Goal: Information Seeking & Learning: Learn about a topic

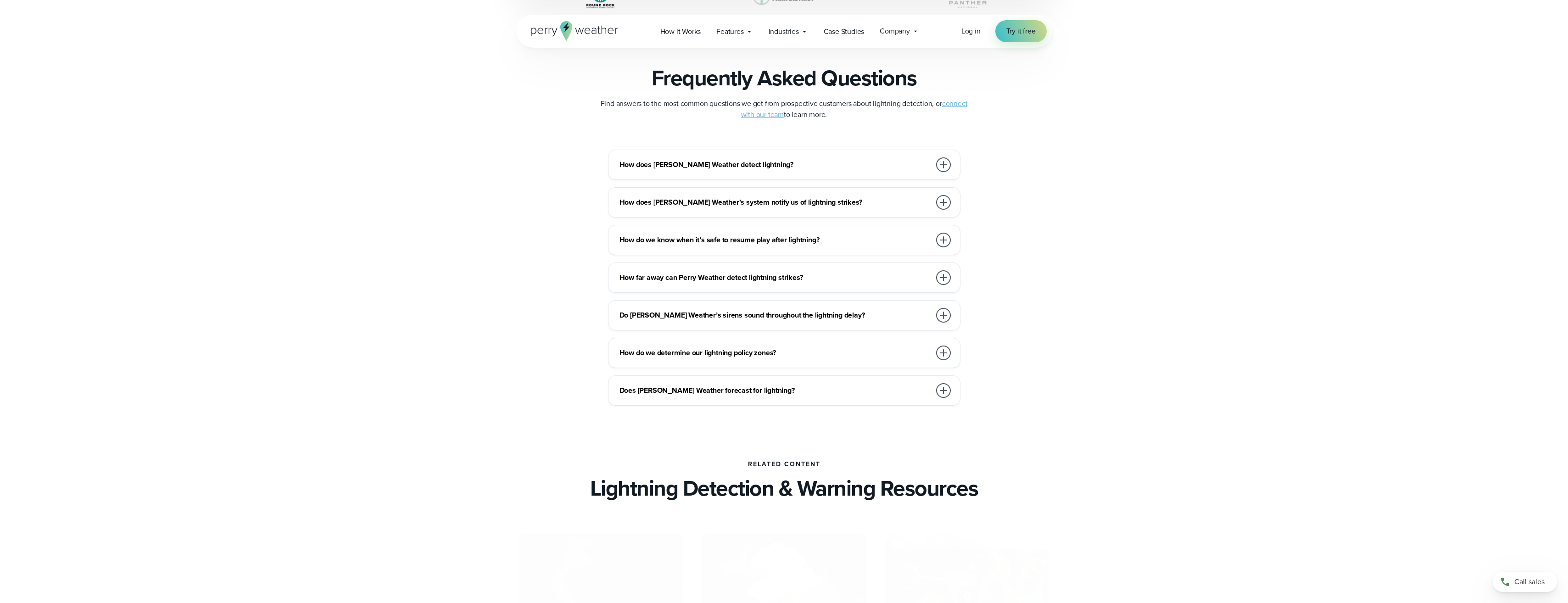
scroll to position [1973, 0]
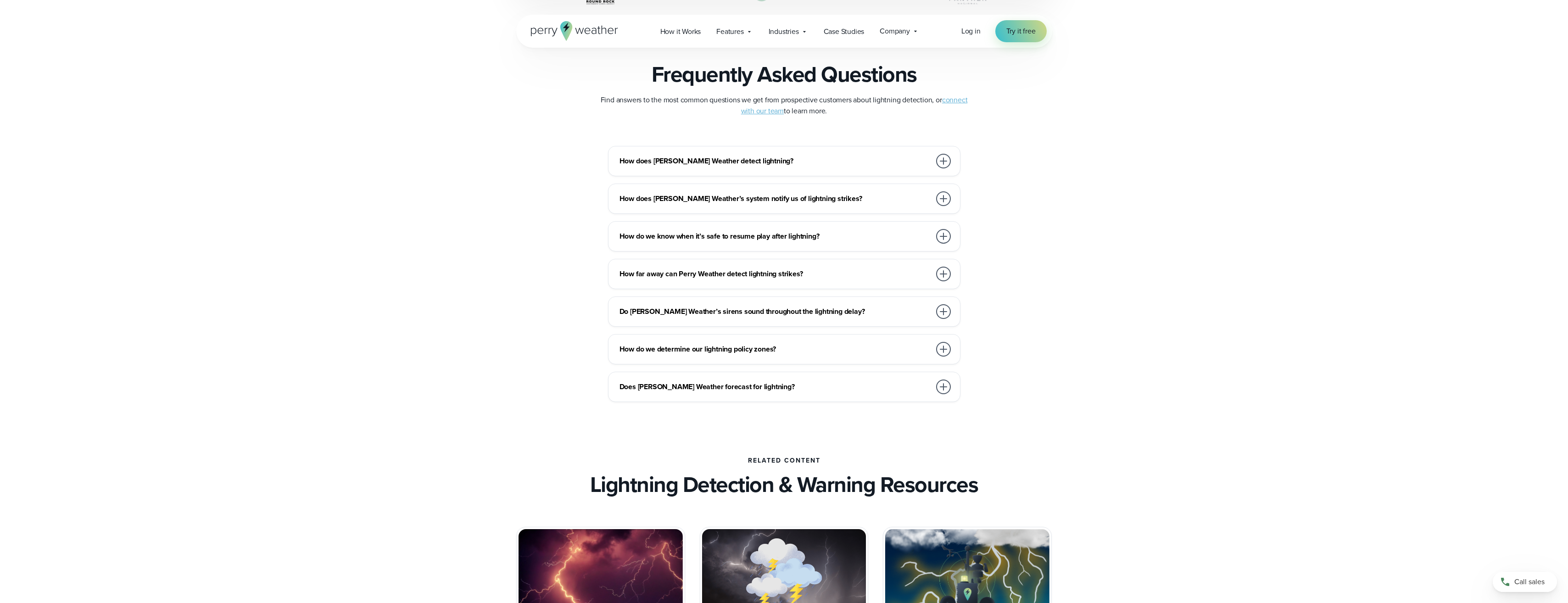
click at [925, 153] on div "How does Perry Weather detect lightning?" at bounding box center [786, 161] width 333 height 19
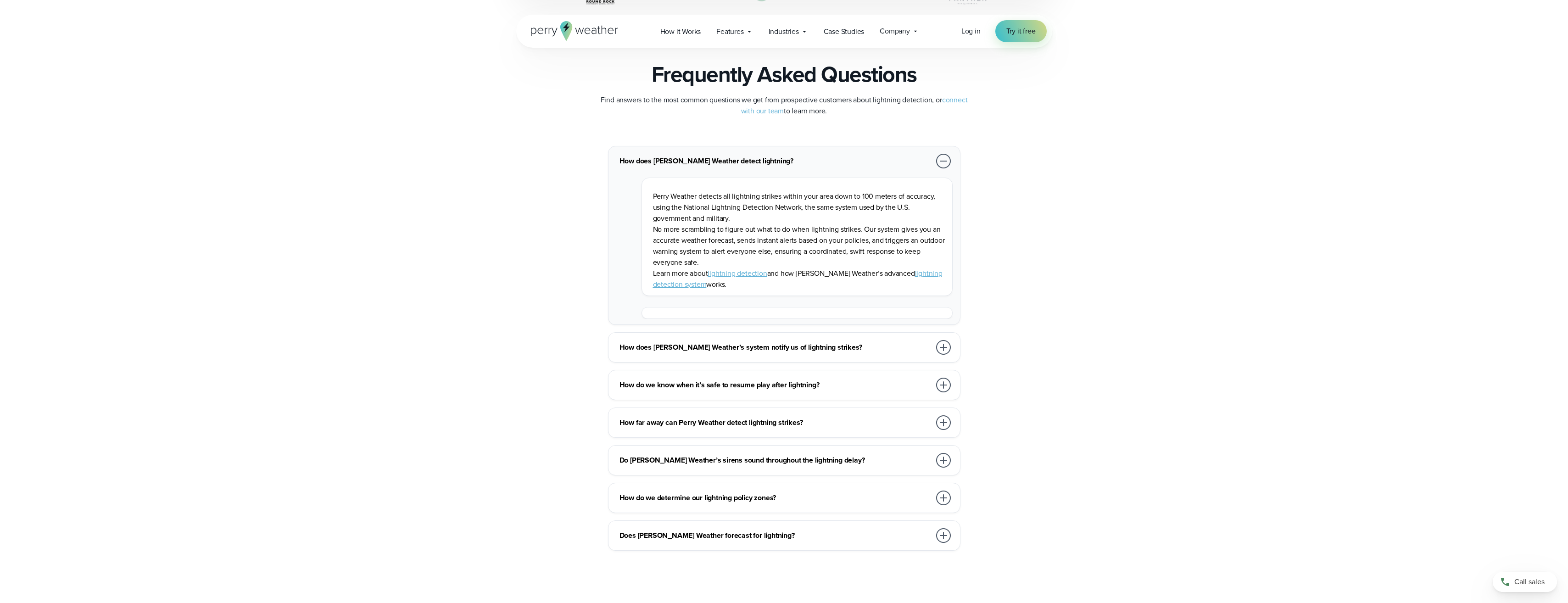
click at [942, 457] on div at bounding box center [943, 460] width 15 height 15
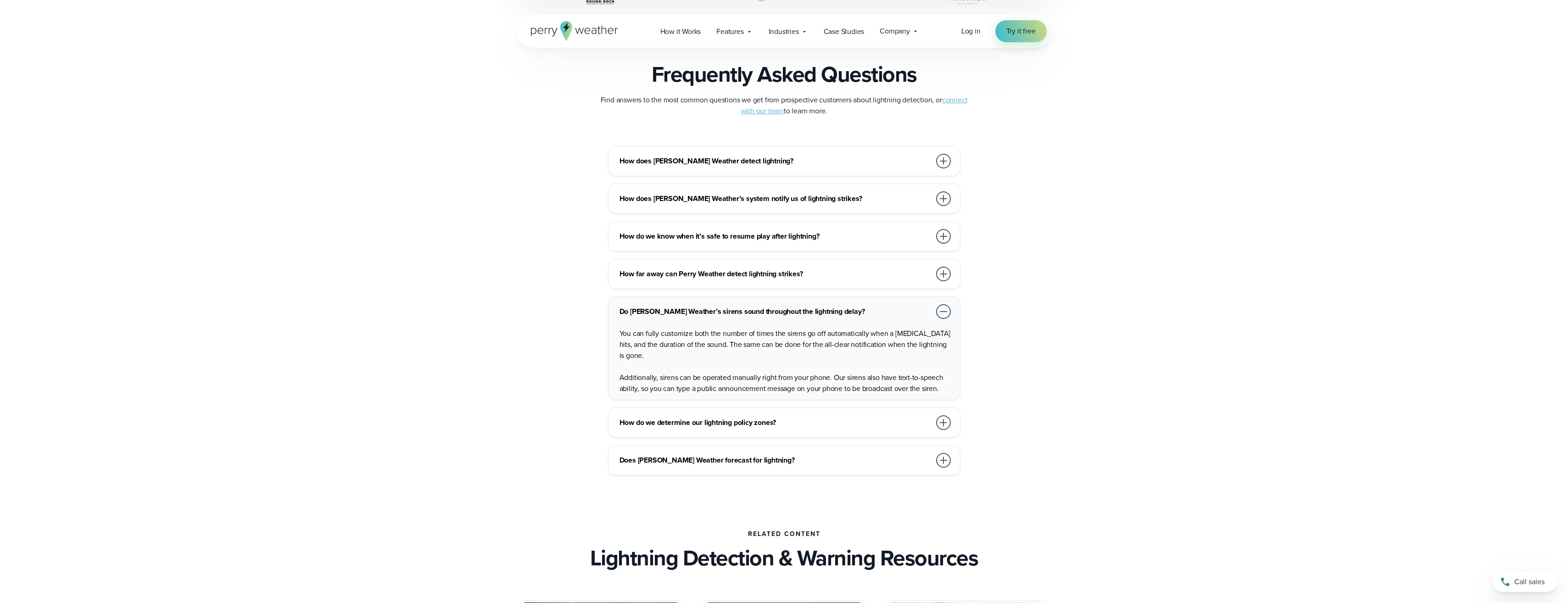
click at [943, 309] on div at bounding box center [943, 311] width 15 height 15
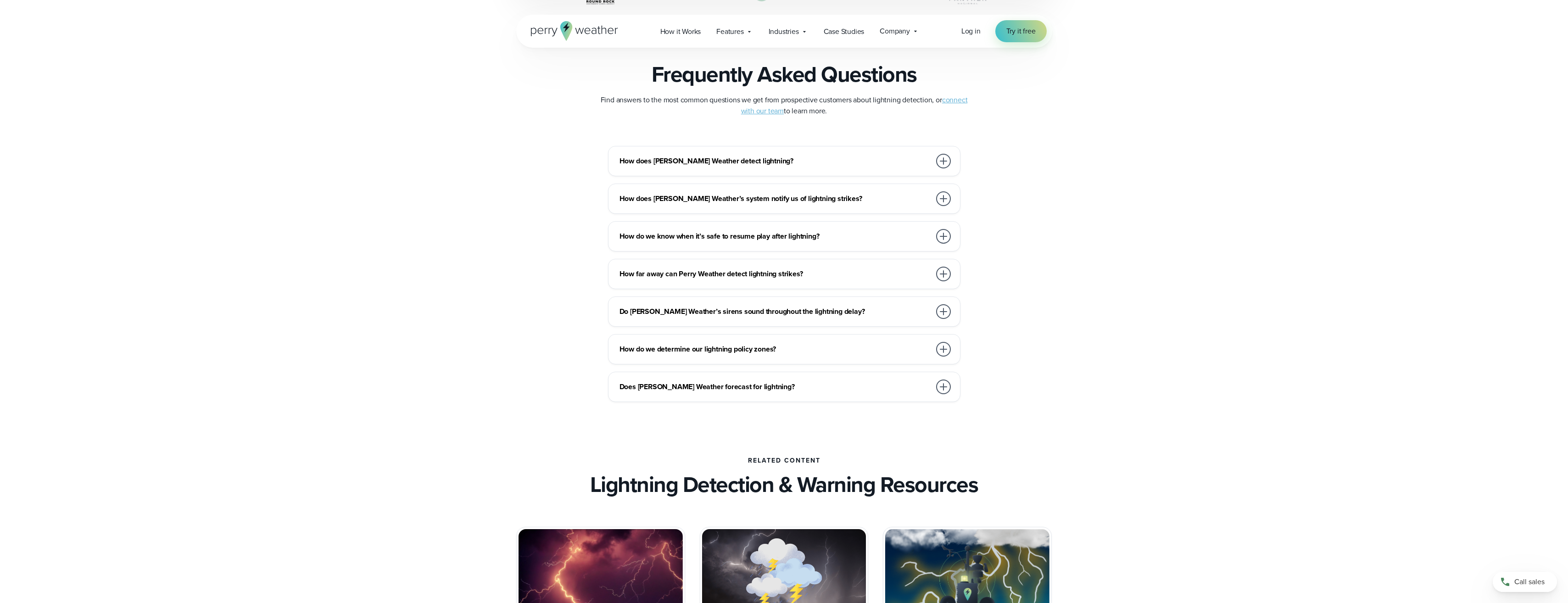
click at [946, 271] on div at bounding box center [943, 274] width 15 height 15
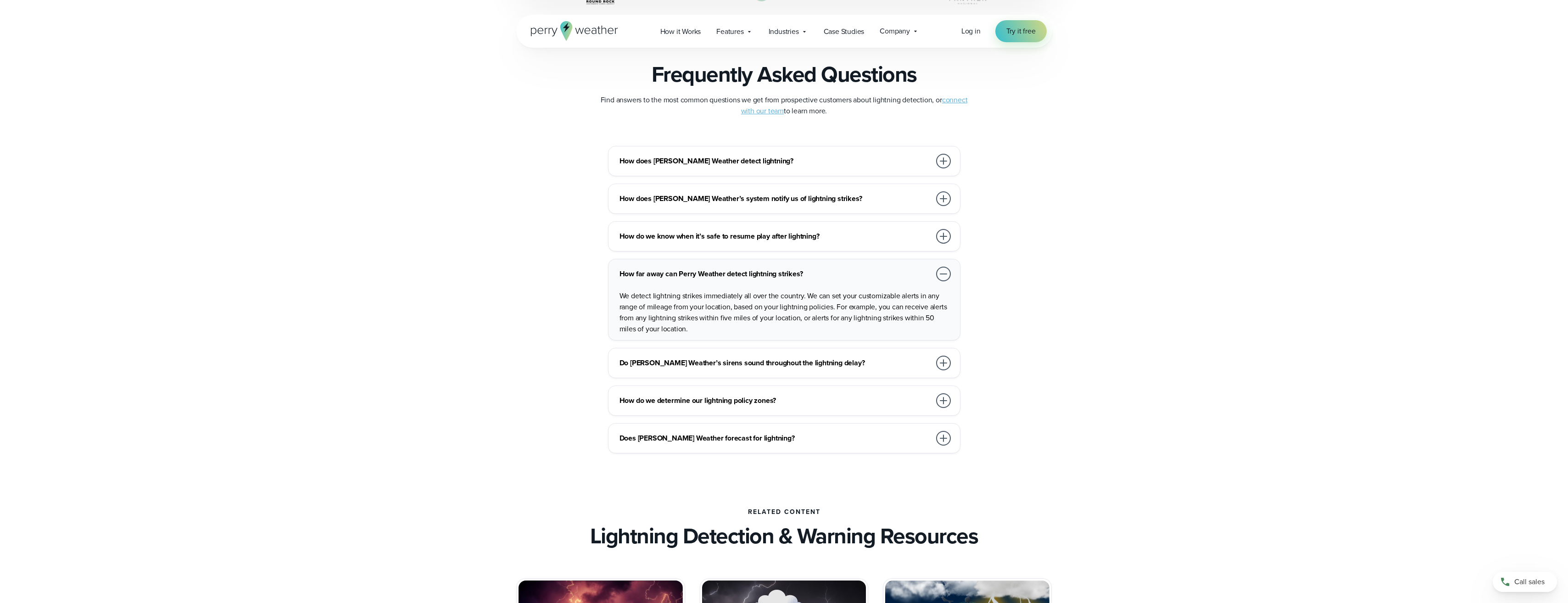
click at [941, 273] on div at bounding box center [943, 274] width 15 height 15
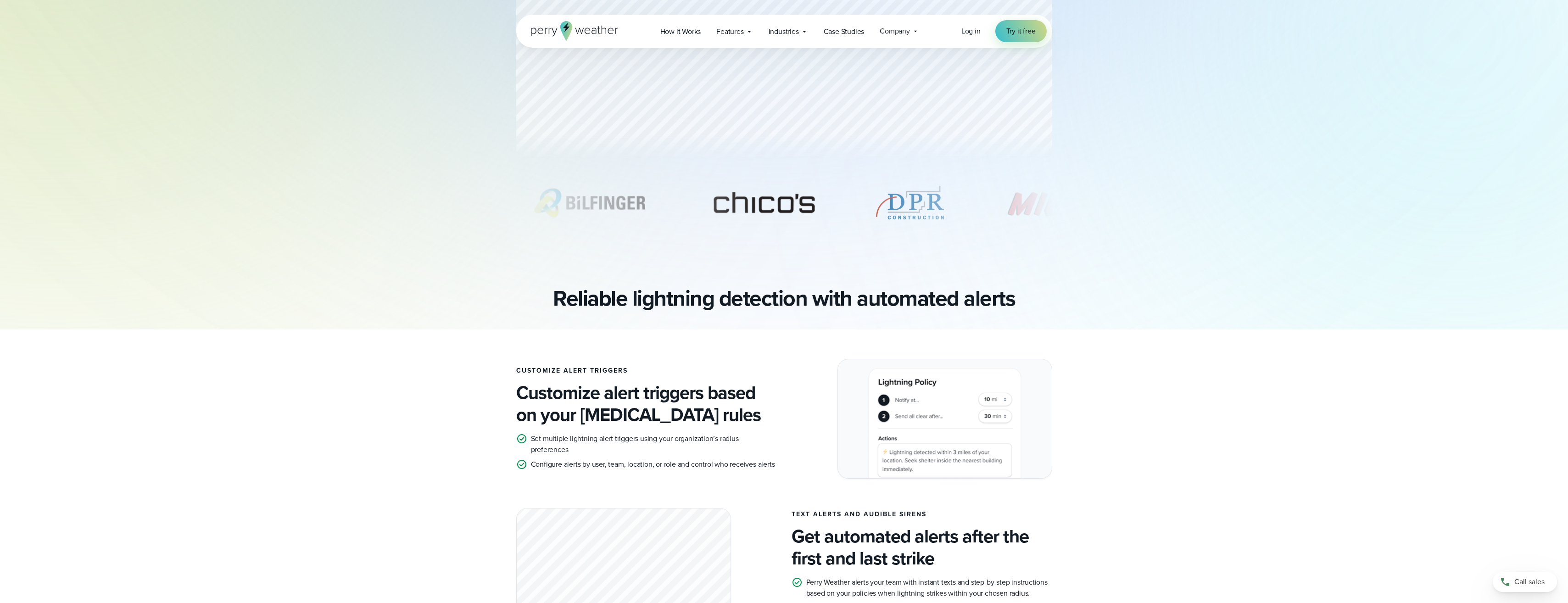
scroll to position [0, 0]
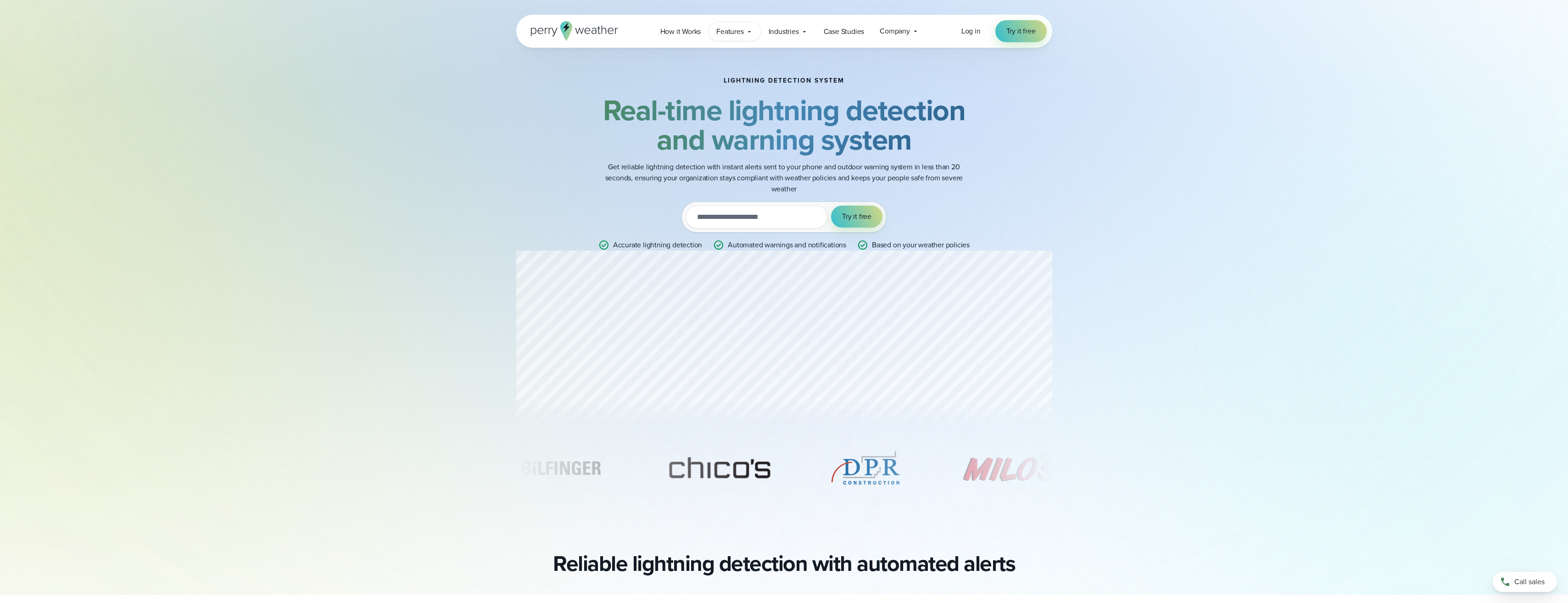
click at [755, 32] on div "Features Explore All Features Explore Perry Weather's on-site weather hardware …" at bounding box center [735, 31] width 52 height 19
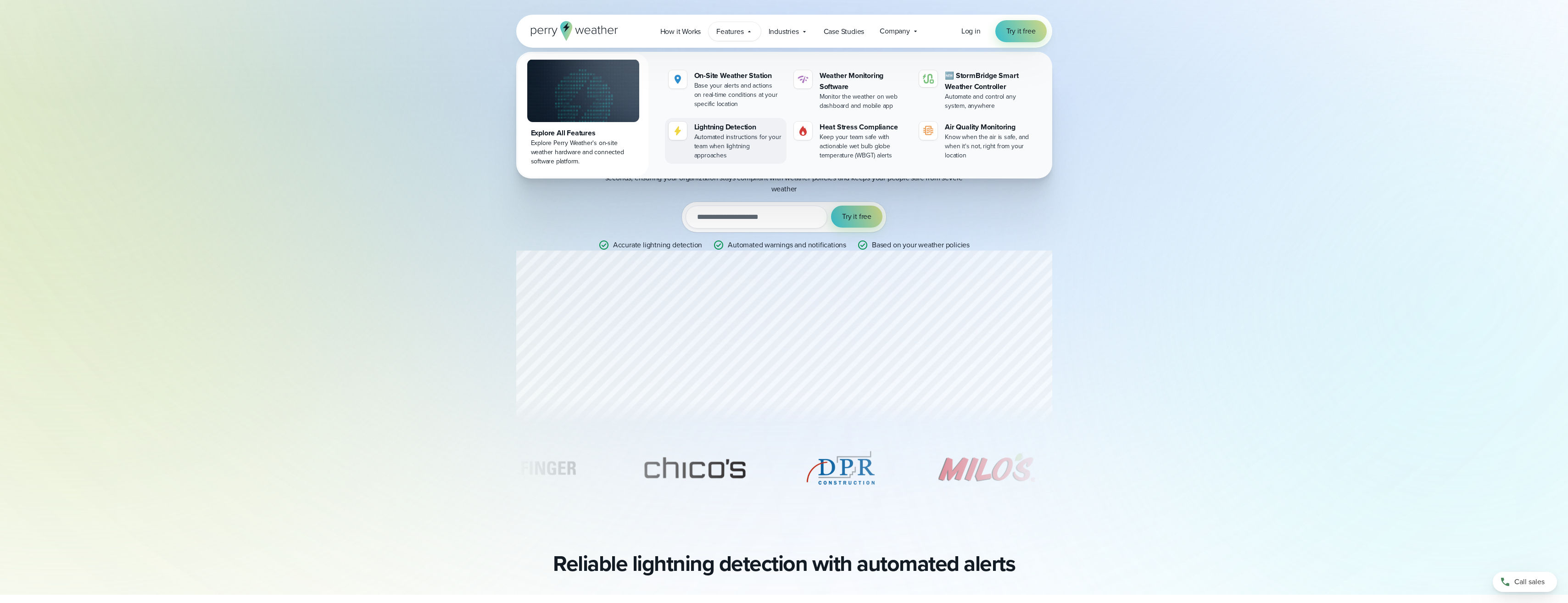
click at [725, 128] on div "Lightning Detection" at bounding box center [738, 127] width 89 height 11
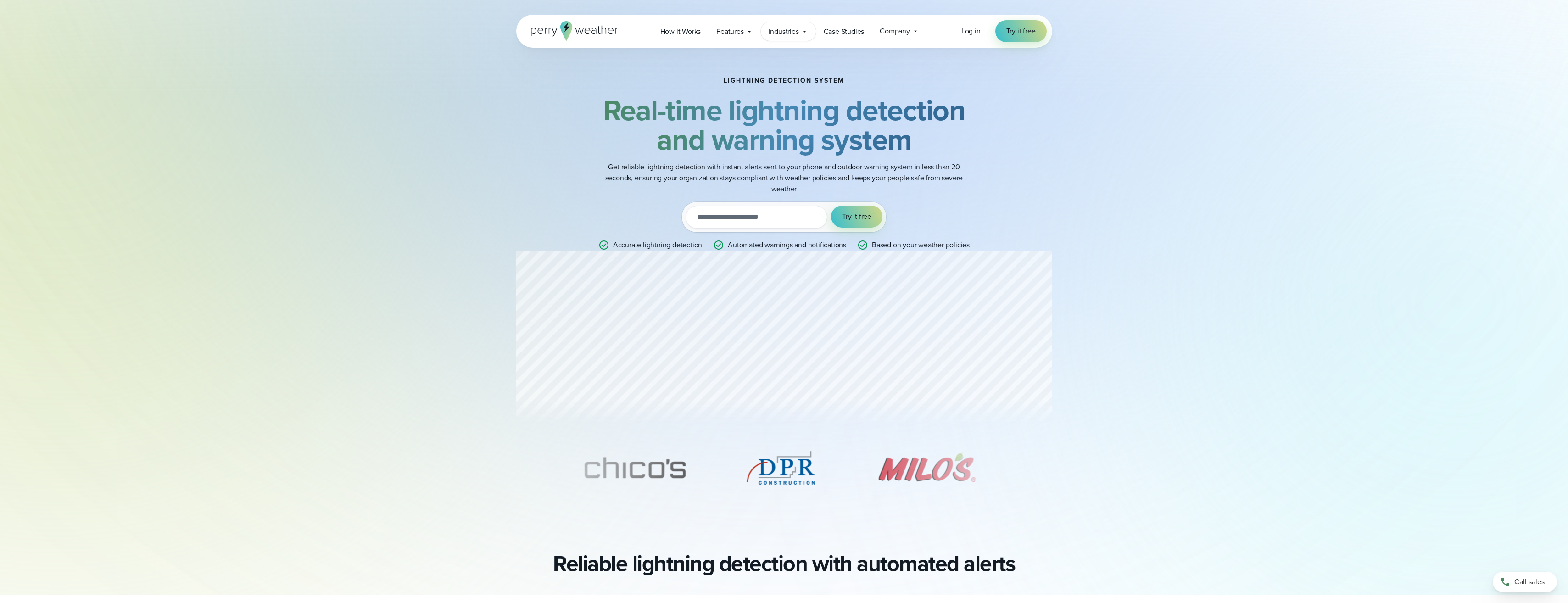
click at [798, 33] on span "Industries" at bounding box center [783, 31] width 30 height 11
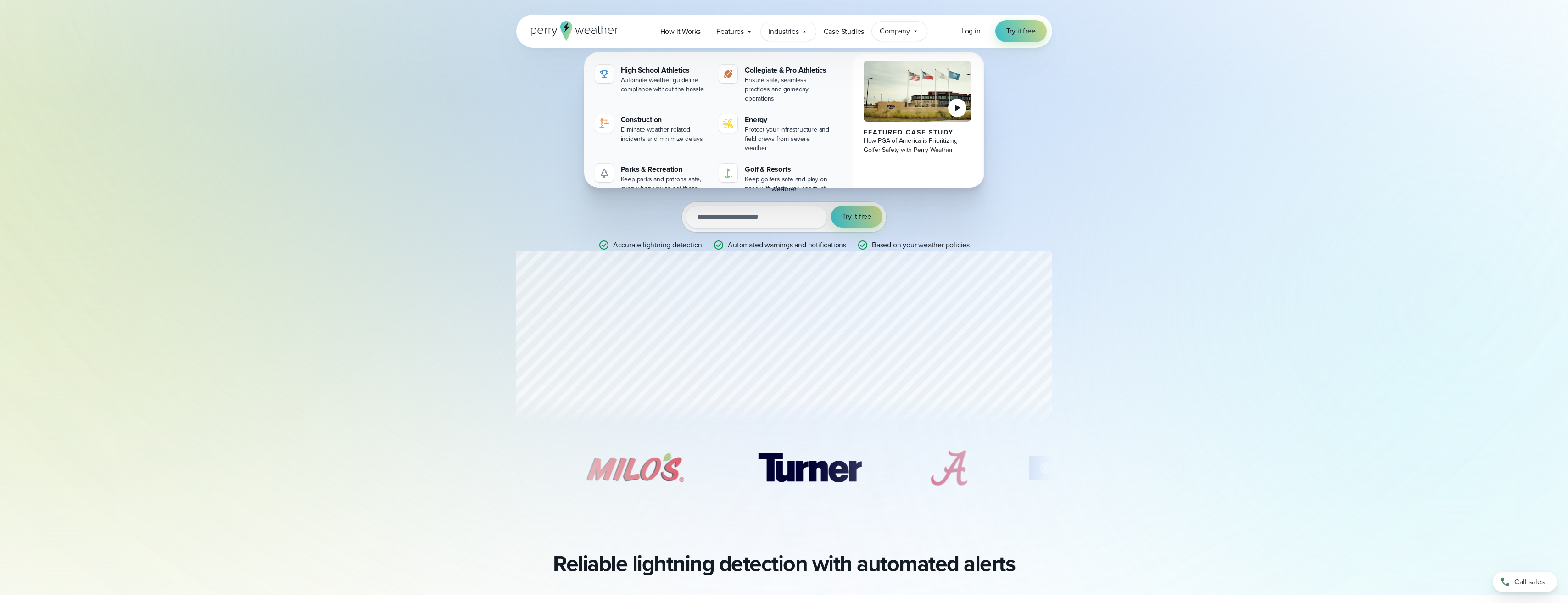
click at [904, 26] on span "Company" at bounding box center [894, 31] width 30 height 11
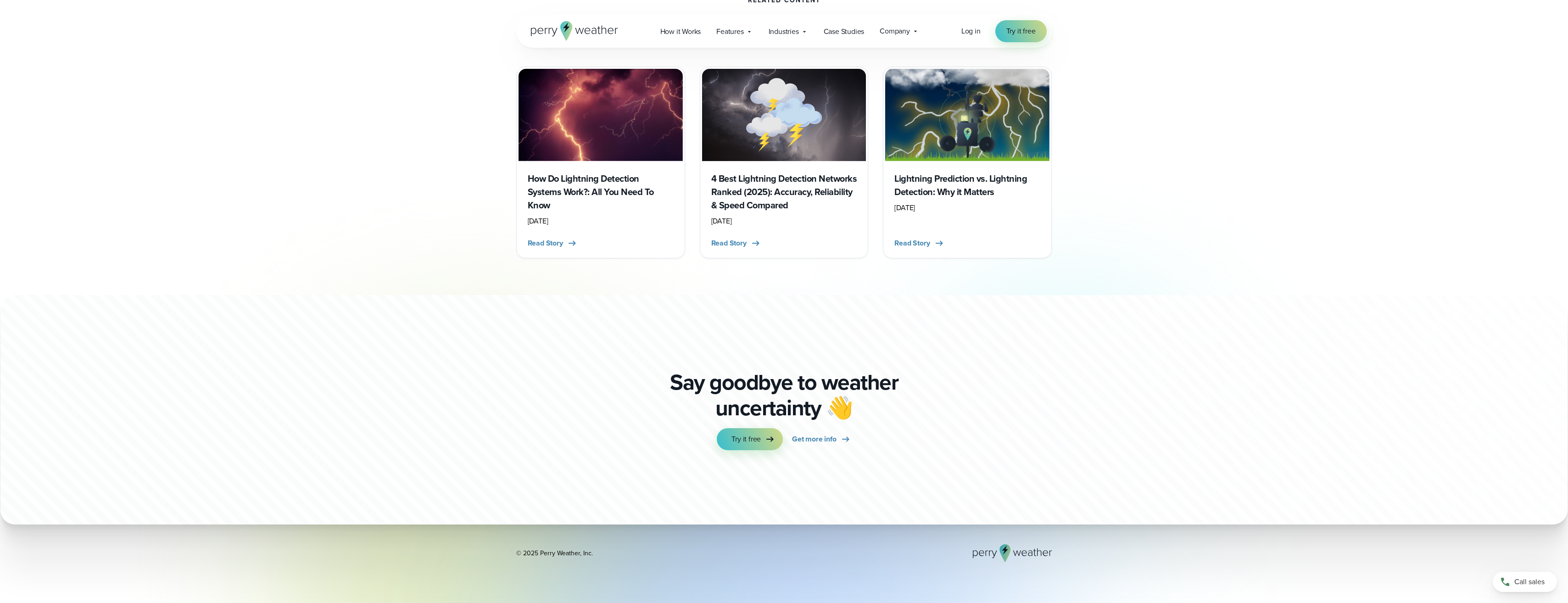
scroll to position [2629, 0]
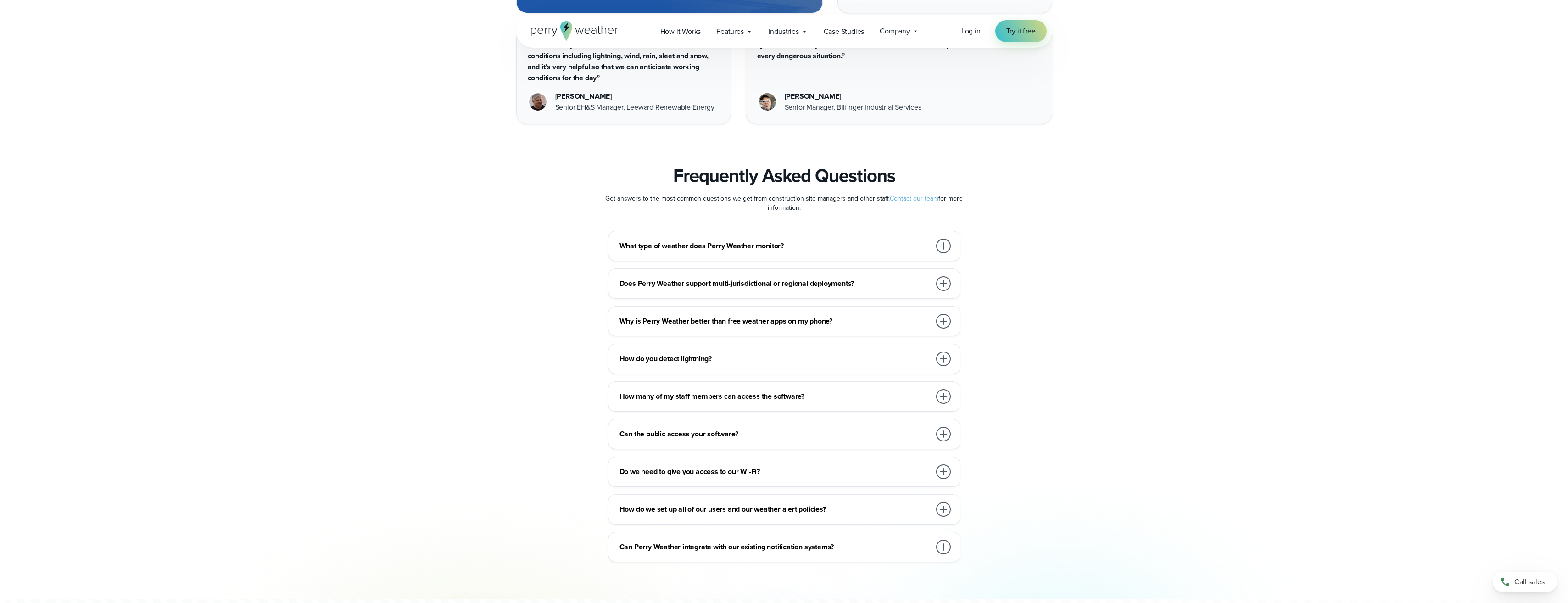
scroll to position [4818, 0]
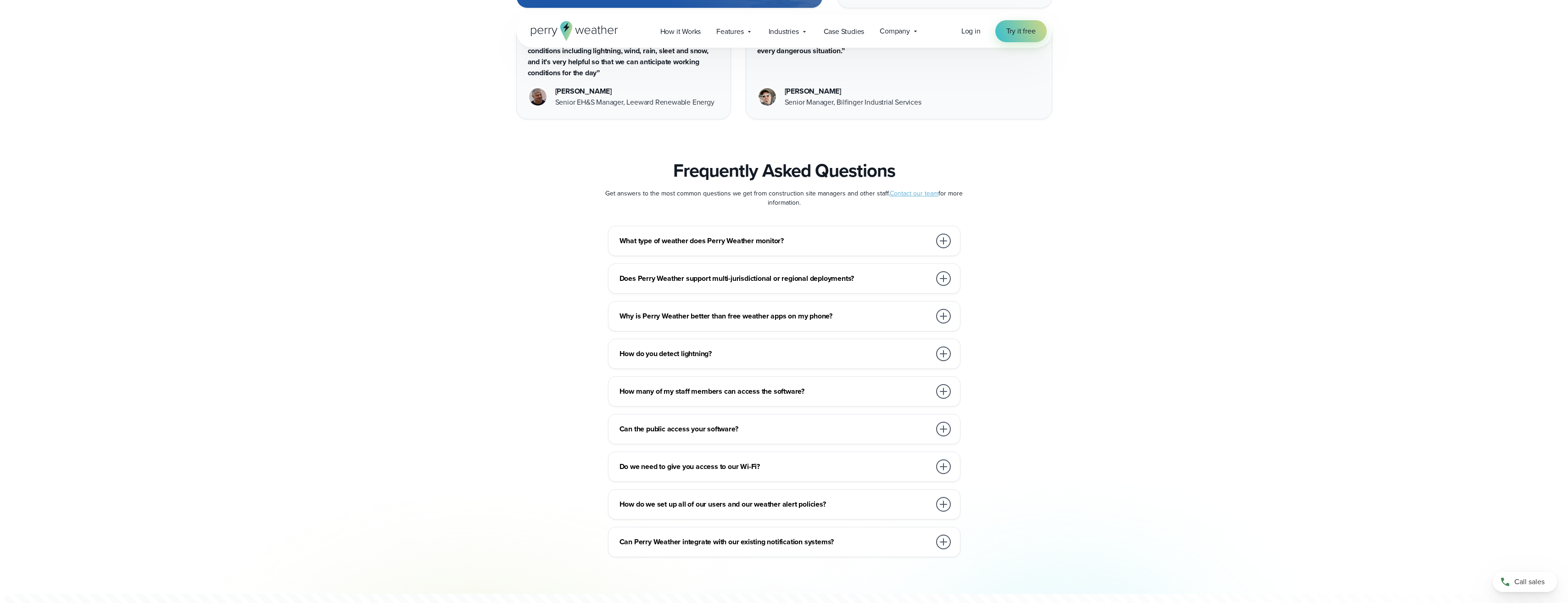
click at [926, 273] on h3 "Does Perry Weather support multi-jurisdictional or regional deployments?" at bounding box center [775, 278] width 311 height 11
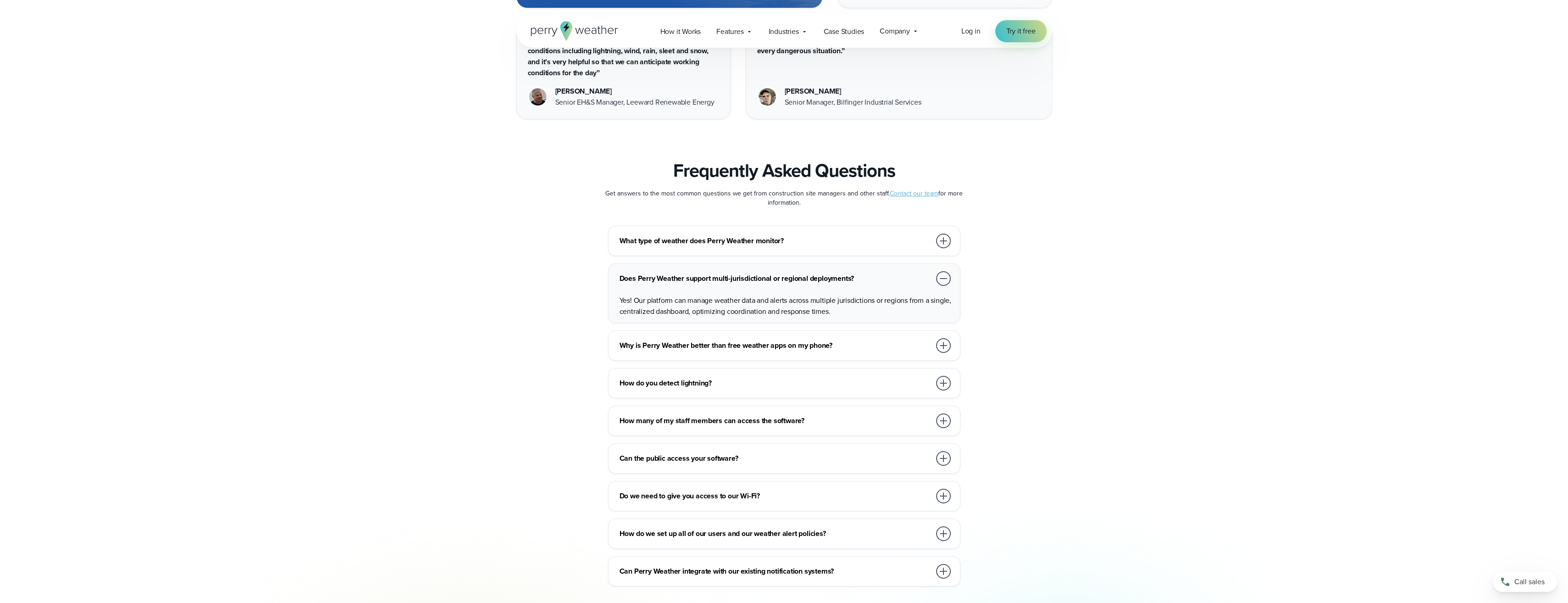
click at [942, 271] on div at bounding box center [943, 278] width 15 height 15
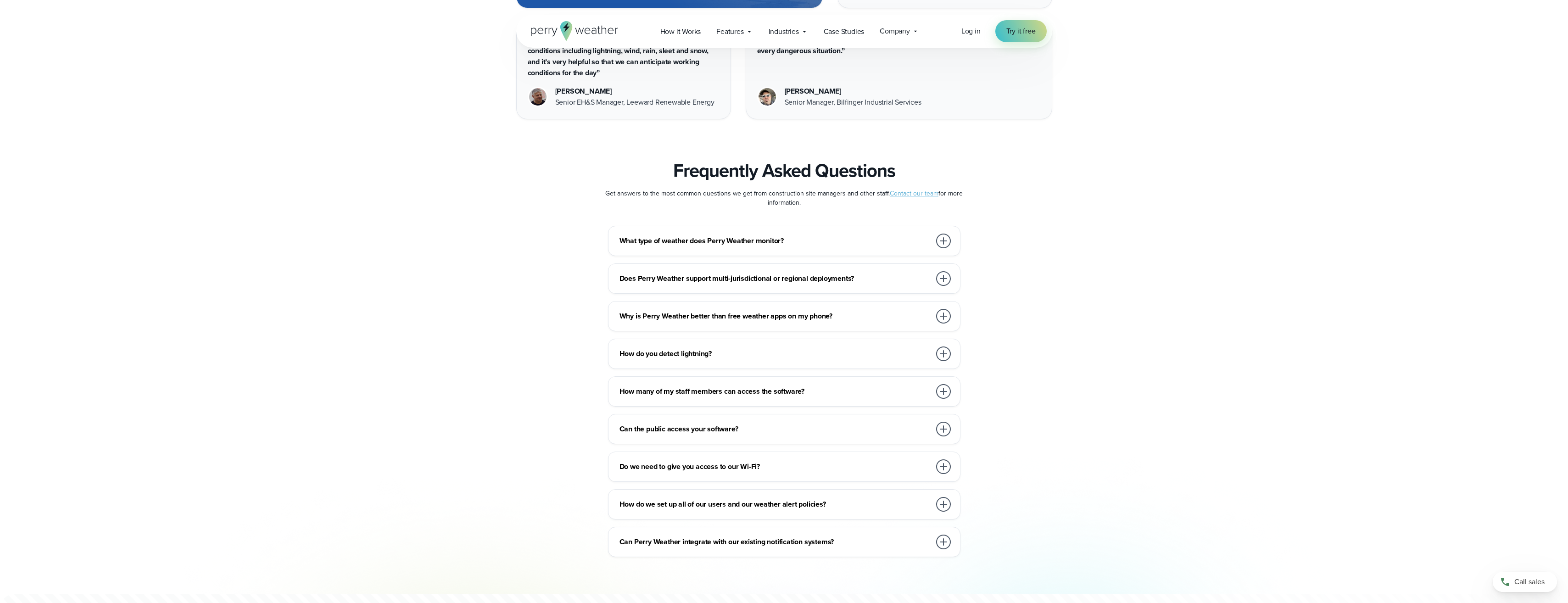
click at [941, 309] on div at bounding box center [943, 316] width 15 height 15
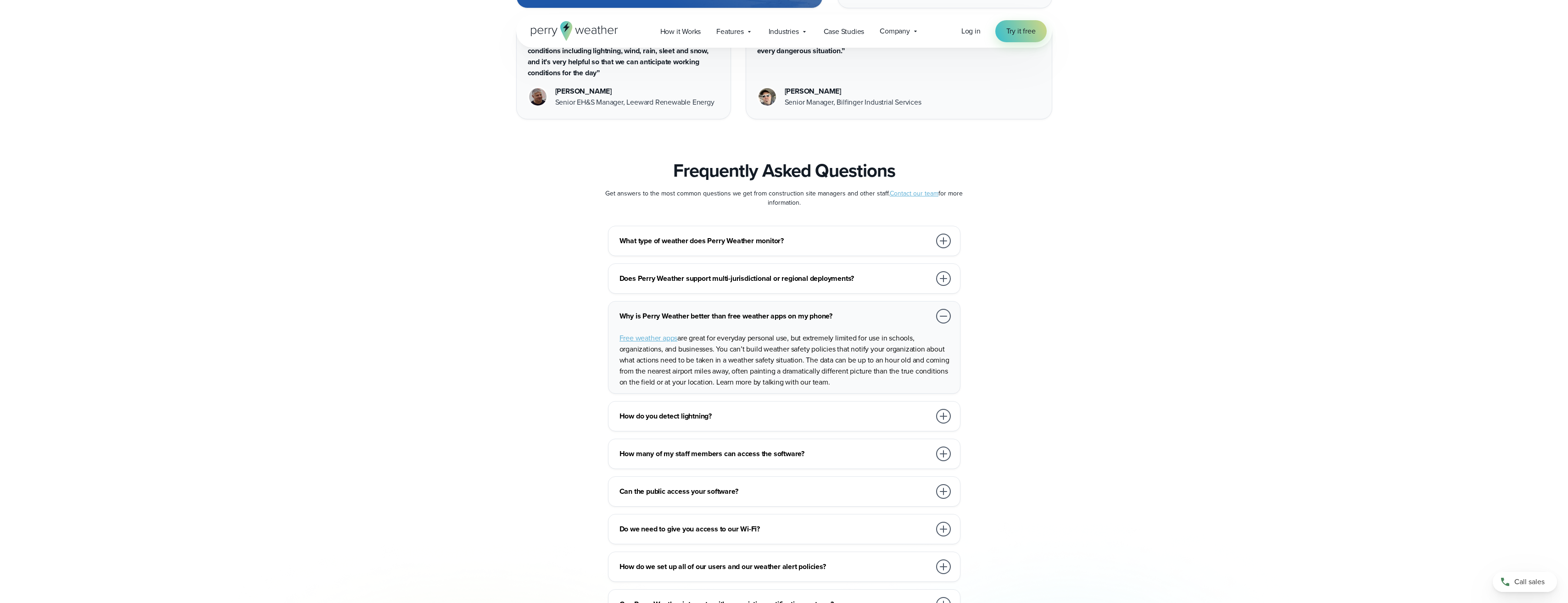
click at [941, 309] on div at bounding box center [943, 316] width 15 height 15
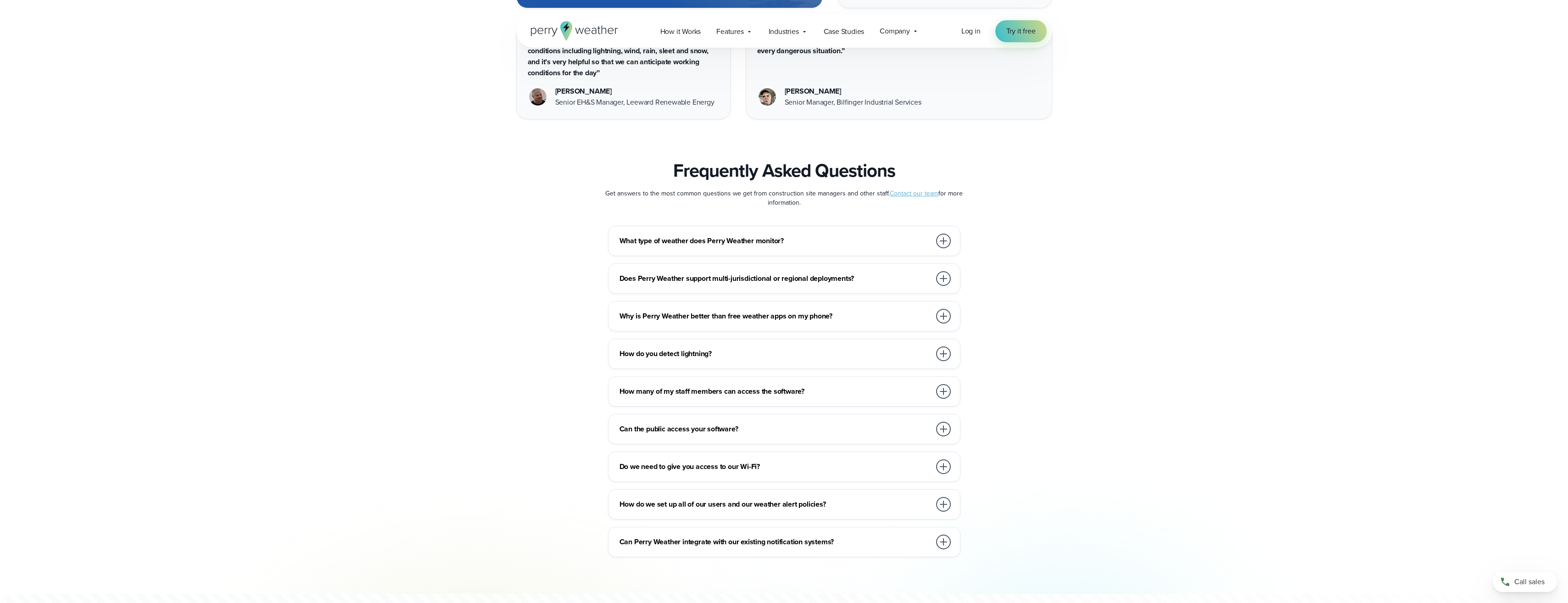
click at [944, 346] on div at bounding box center [943, 353] width 15 height 15
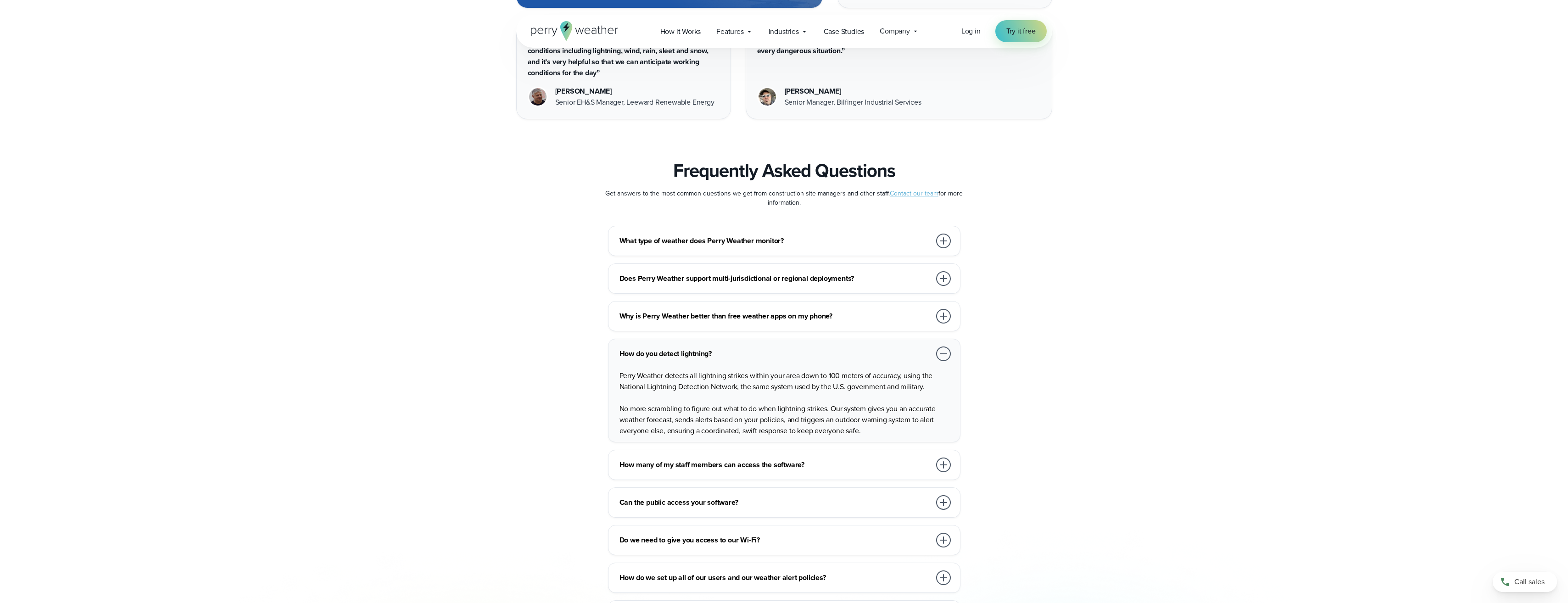
click at [939, 346] on div at bounding box center [943, 353] width 15 height 15
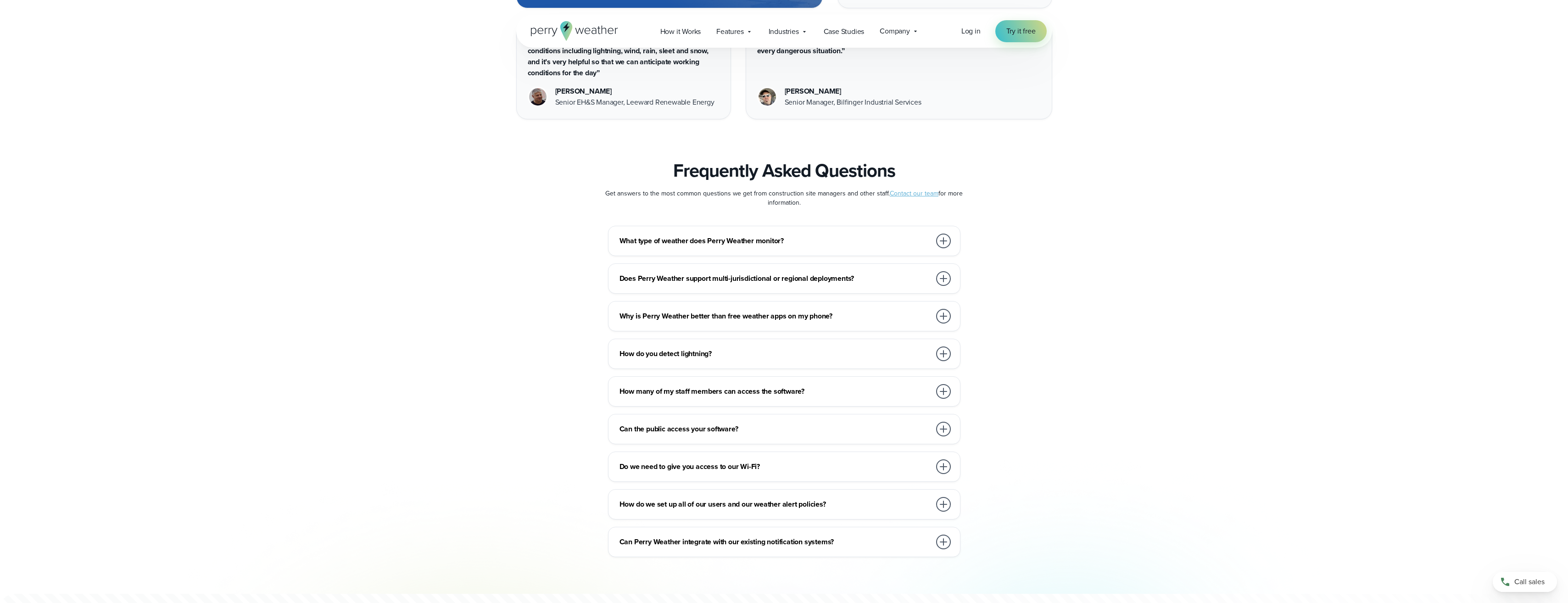
click at [950, 420] on div at bounding box center [943, 429] width 19 height 19
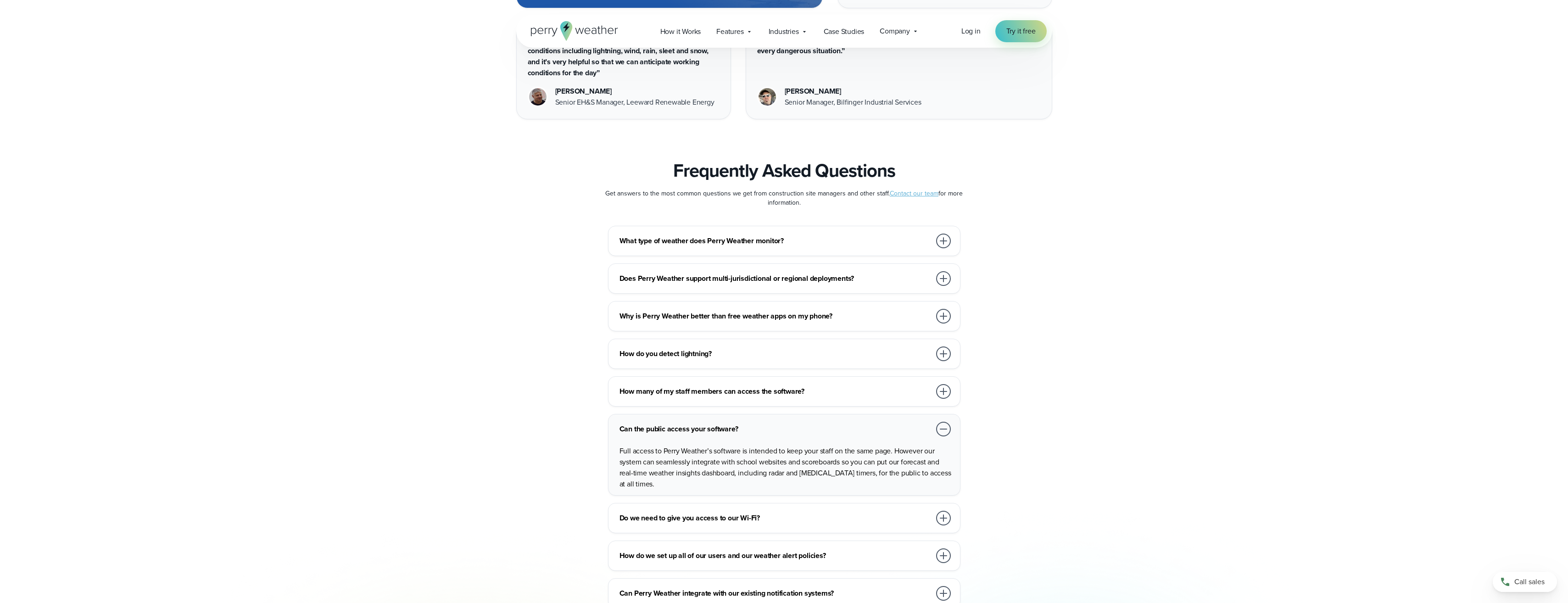
click at [942, 421] on div at bounding box center [943, 429] width 15 height 15
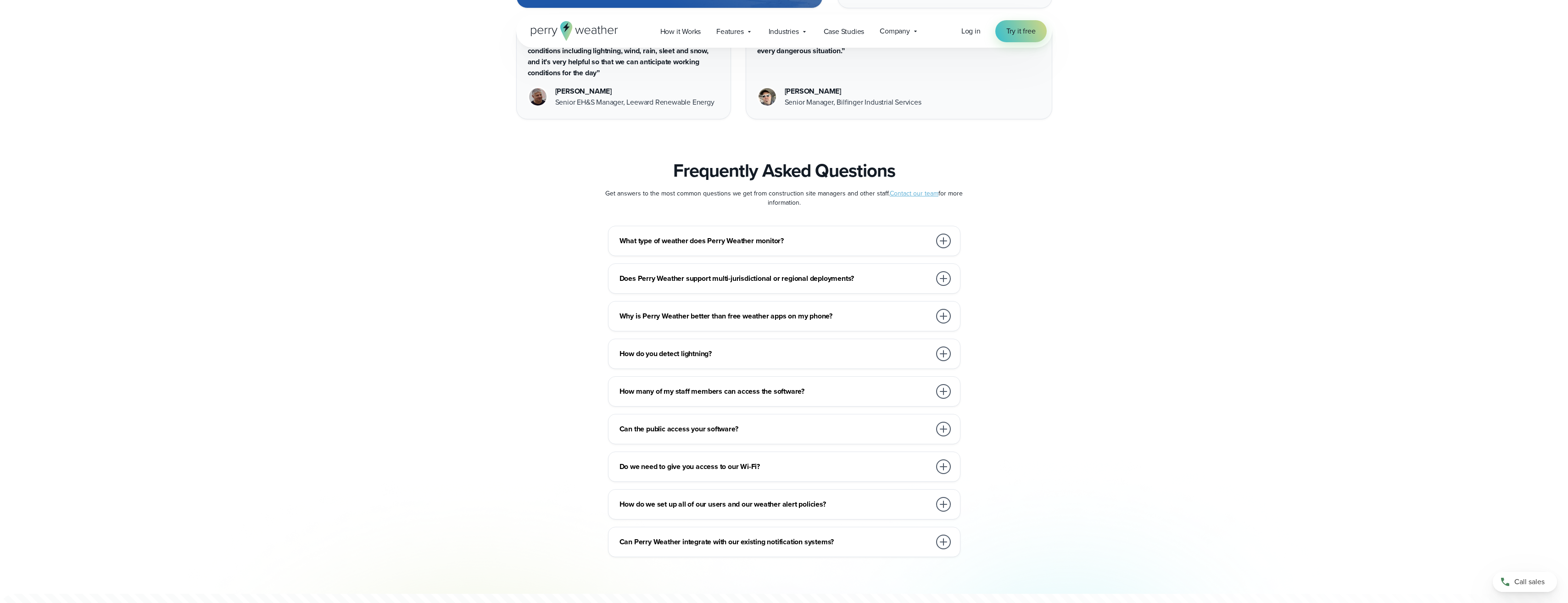
click at [944, 459] on div at bounding box center [943, 466] width 15 height 15
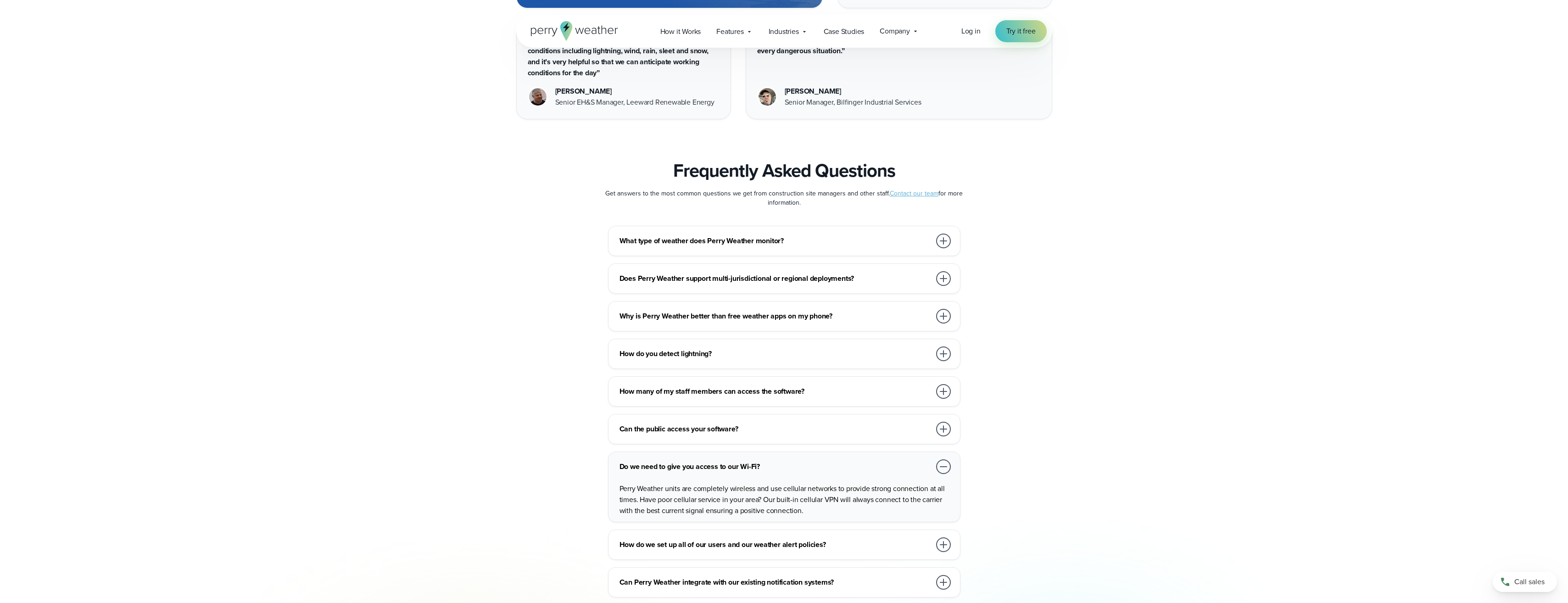
click at [946, 459] on div at bounding box center [943, 466] width 15 height 15
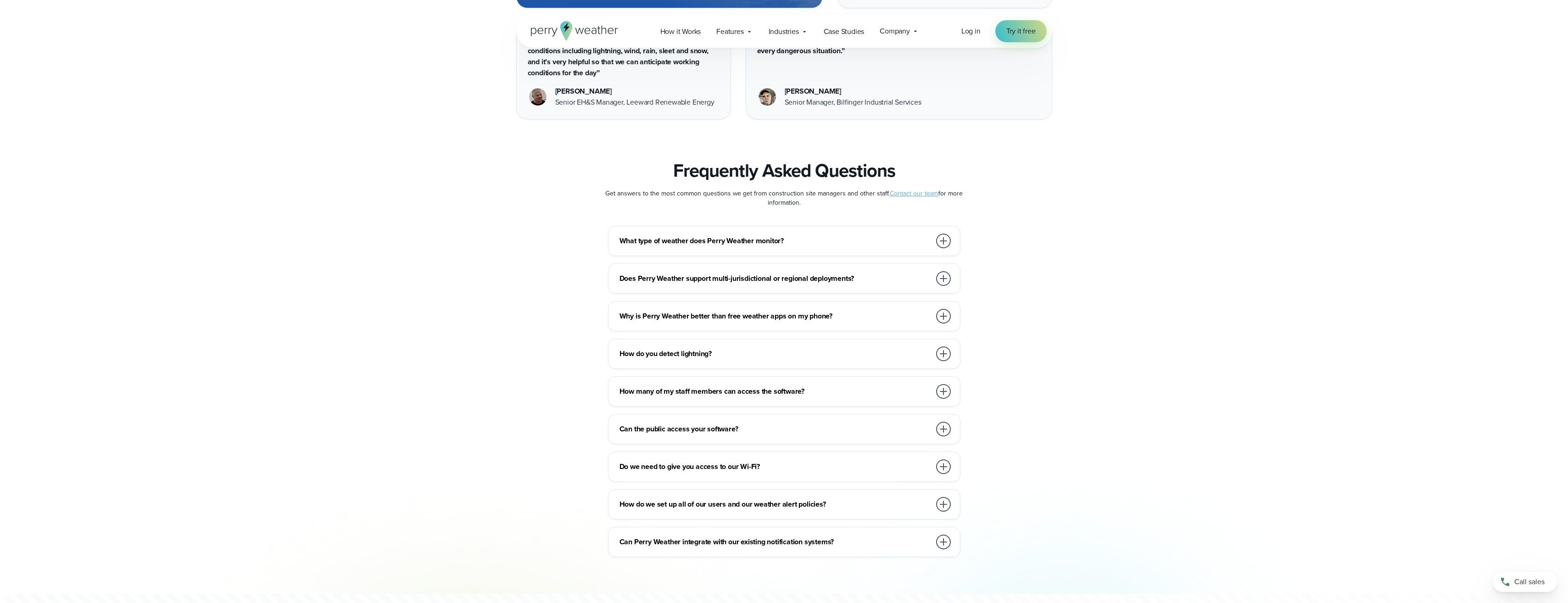
scroll to position [4910, 0]
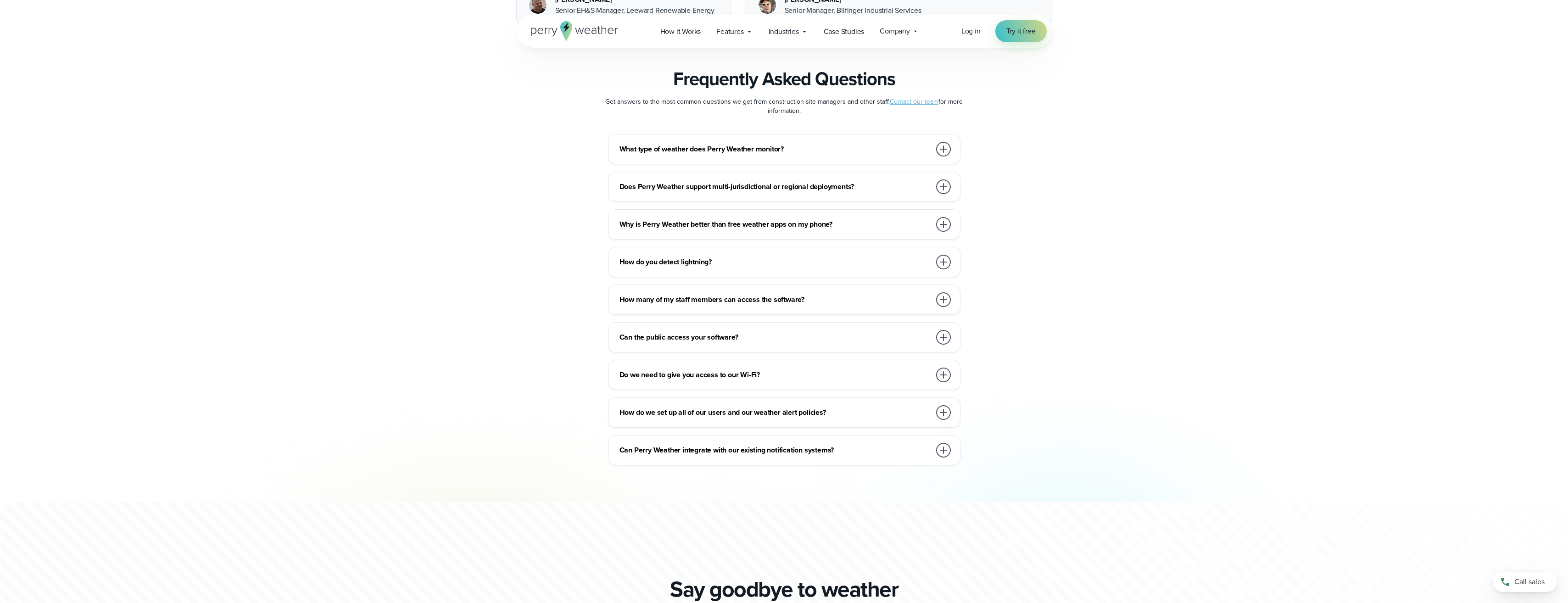
click at [944, 405] on div at bounding box center [943, 412] width 15 height 15
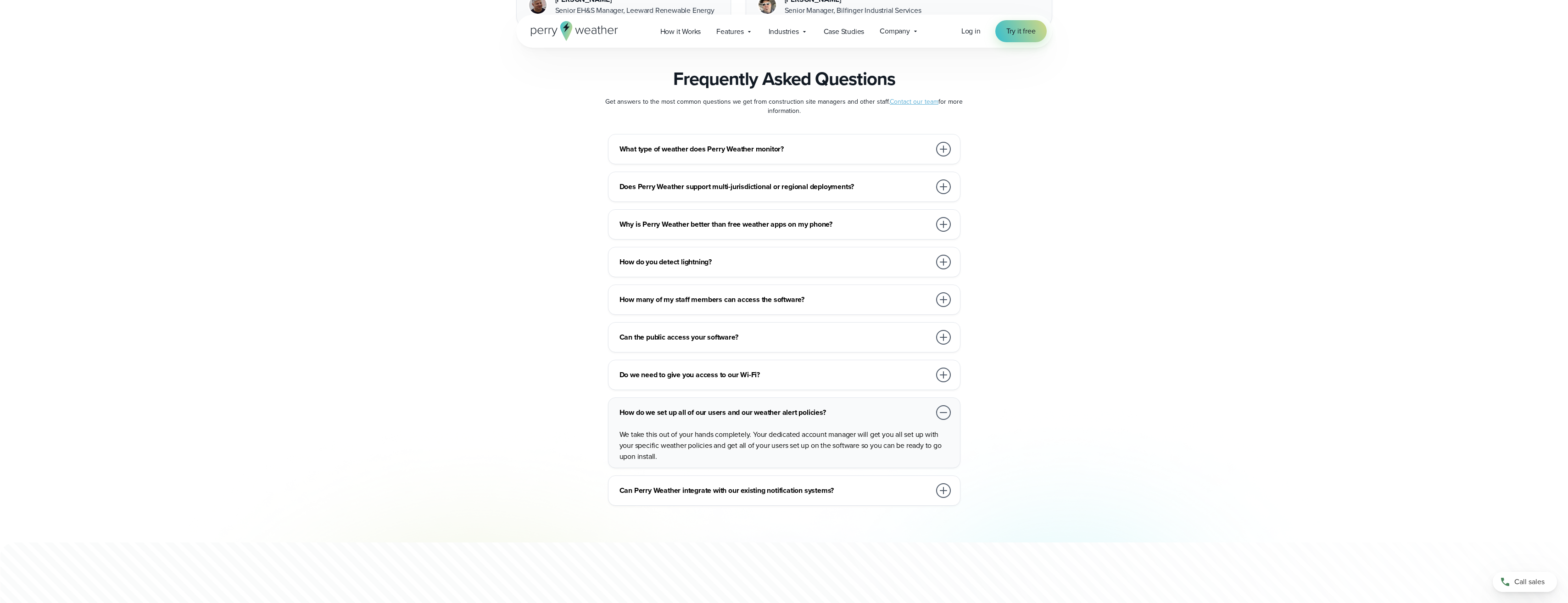
click at [943, 405] on div at bounding box center [943, 412] width 15 height 15
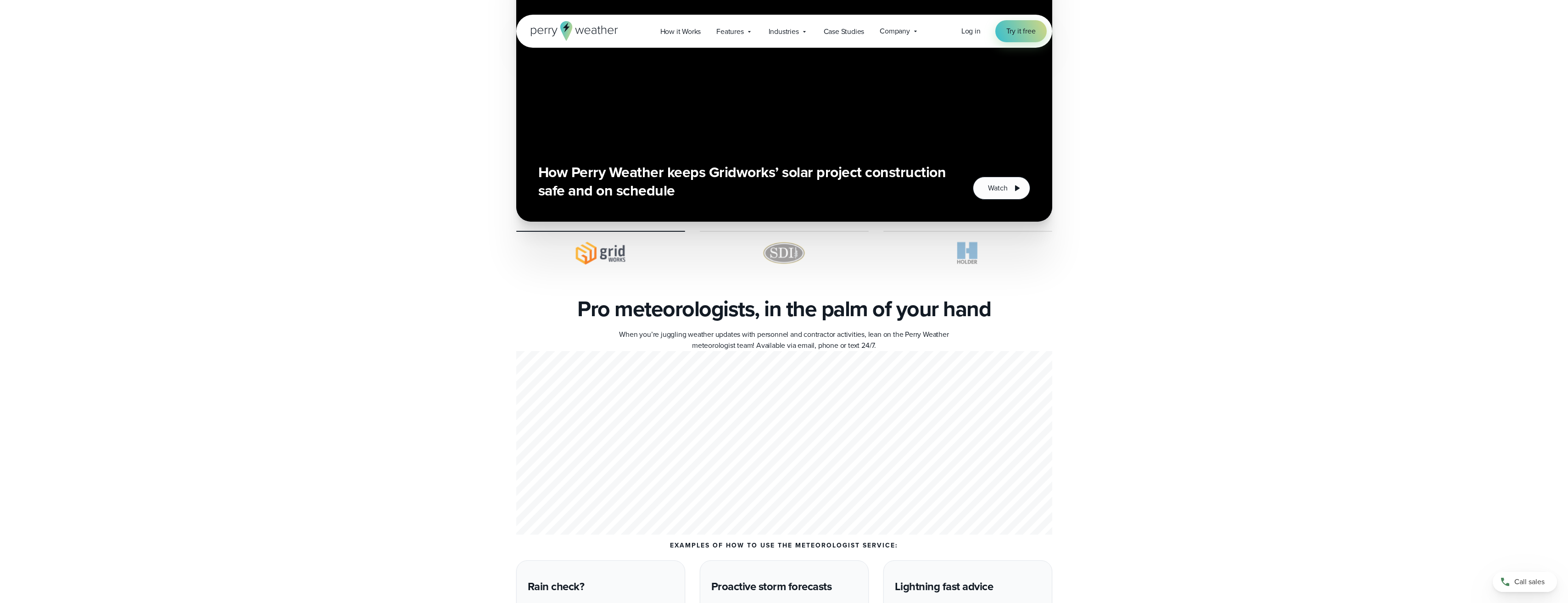
scroll to position [3028, 0]
